Goal: Share content: Share content

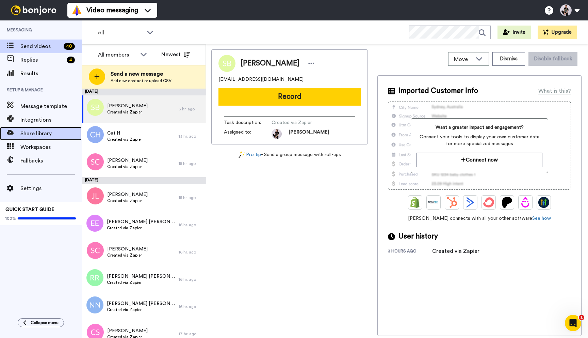
click at [46, 132] on span "Share library" at bounding box center [50, 133] width 61 height 8
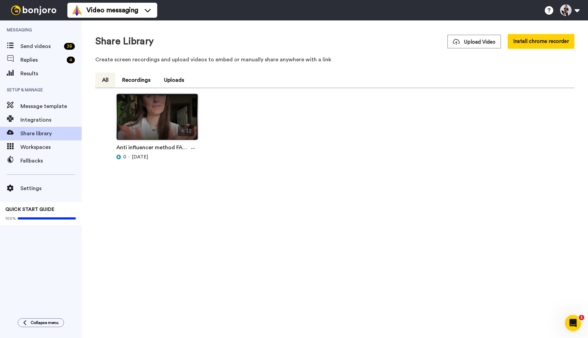
click at [158, 109] on img at bounding box center [157, 119] width 81 height 51
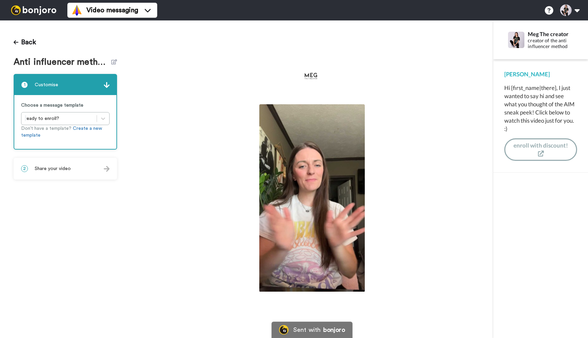
click at [296, 210] on img at bounding box center [312, 197] width 106 height 187
click at [333, 187] on video at bounding box center [312, 197] width 106 height 187
click at [313, 195] on icon at bounding box center [312, 199] width 18 height 18
click at [352, 110] on div "CC" at bounding box center [356, 111] width 9 height 7
click at [16, 44] on icon at bounding box center [16, 41] width 5 height 5
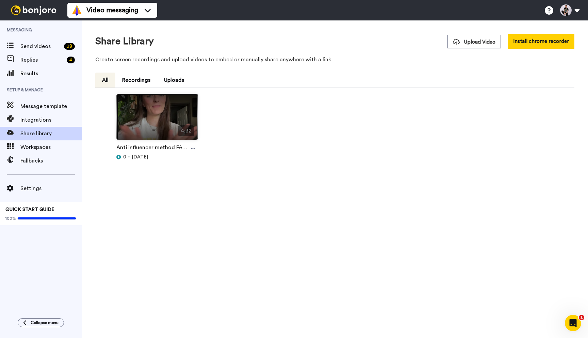
click at [187, 103] on img at bounding box center [157, 119] width 81 height 51
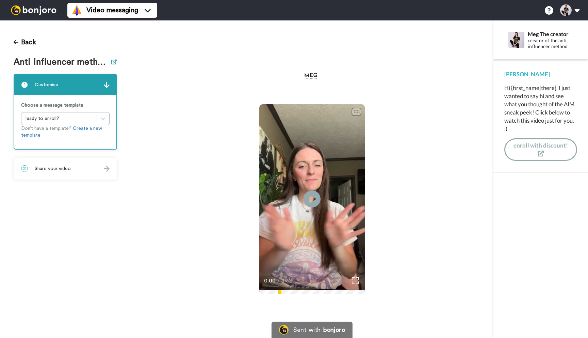
click at [114, 62] on icon at bounding box center [114, 61] width 6 height 5
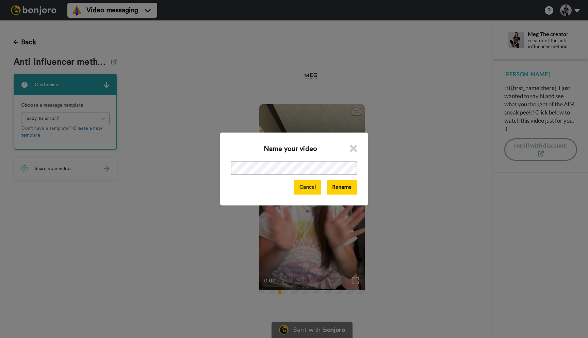
click at [306, 185] on button "Cancel" at bounding box center [307, 187] width 27 height 15
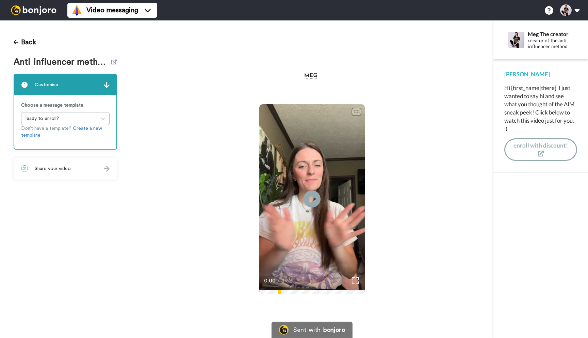
click at [111, 168] on div "2 Share your video" at bounding box center [65, 168] width 102 height 20
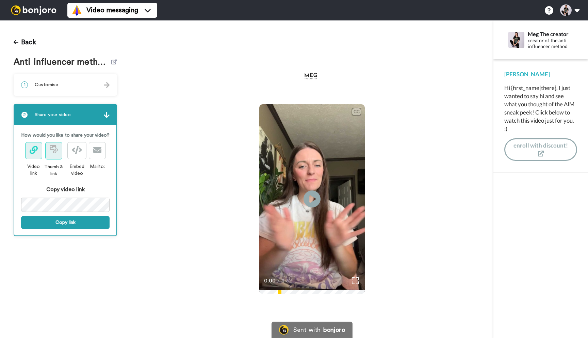
click at [54, 150] on icon at bounding box center [54, 149] width 8 height 8
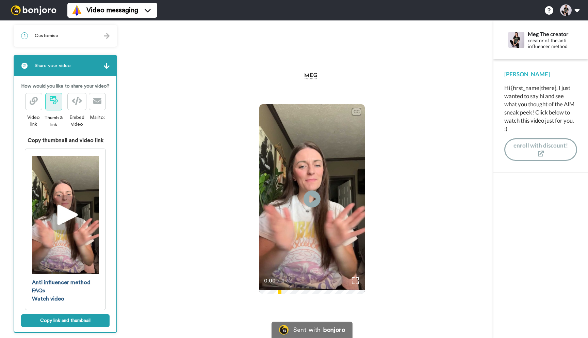
scroll to position [58, 0]
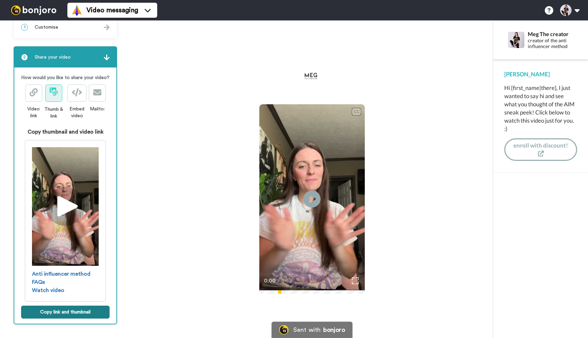
click at [62, 312] on button "Copy link and thumbnail" at bounding box center [65, 311] width 88 height 13
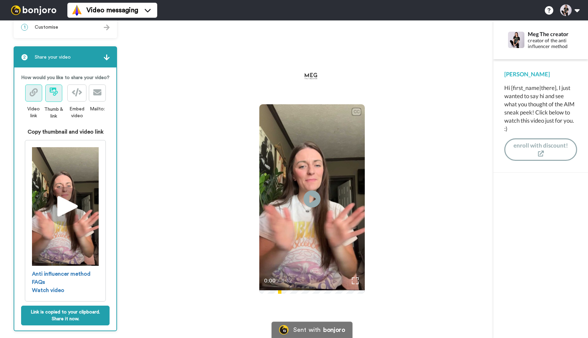
click at [30, 96] on icon at bounding box center [34, 92] width 8 height 8
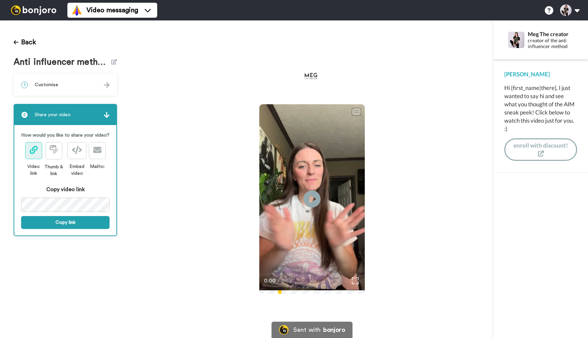
scroll to position [0, 0]
click at [79, 216] on button "Copy link" at bounding box center [65, 222] width 88 height 13
click at [72, 152] on button at bounding box center [76, 150] width 19 height 17
click at [77, 219] on button "Copy link" at bounding box center [65, 222] width 88 height 13
